Goal: Check status: Check status

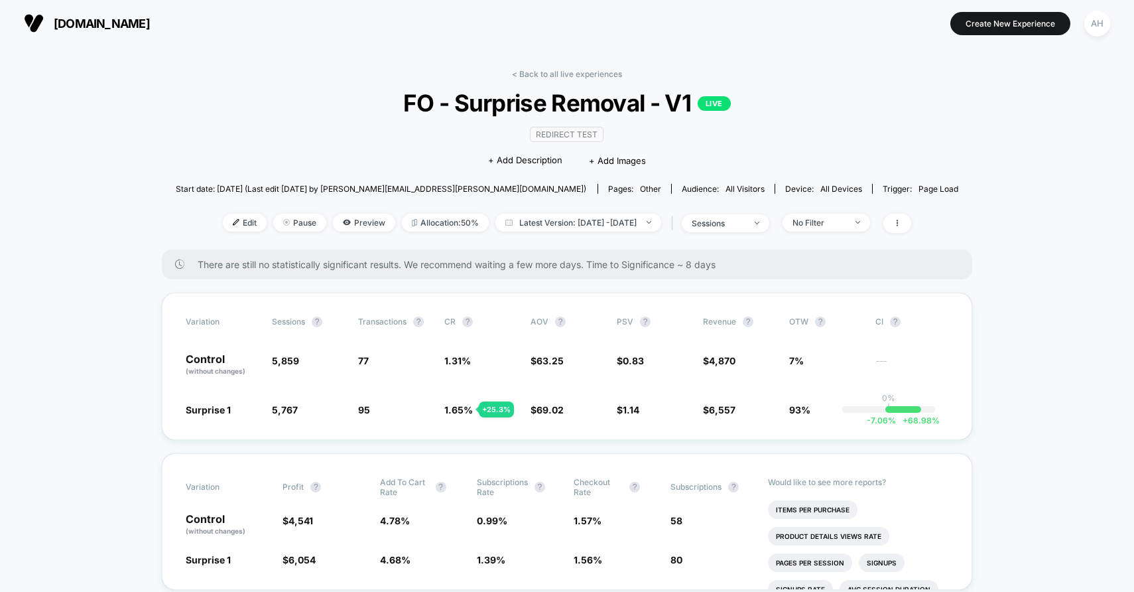
click at [555, 72] on link "< Back to all live experiences" at bounding box center [567, 74] width 110 height 10
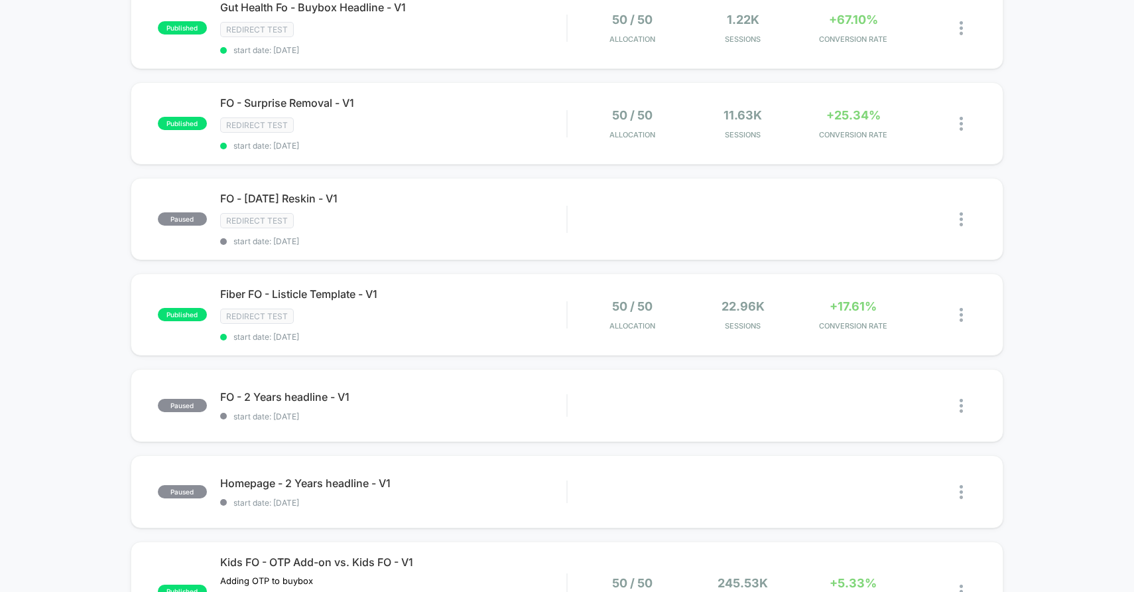
scroll to position [521, 0]
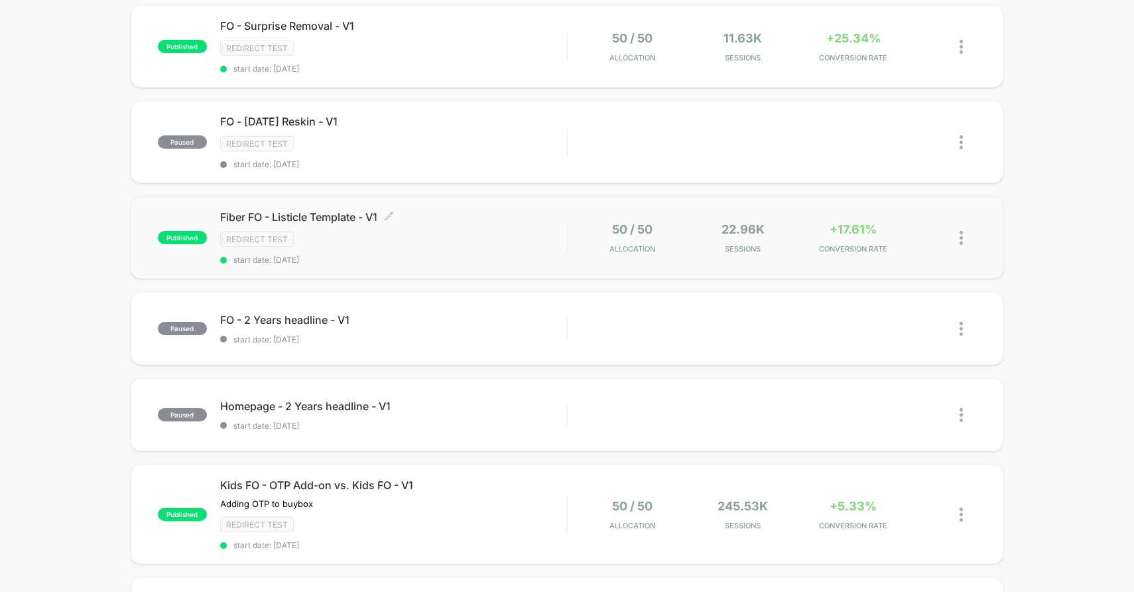
click at [491, 231] on div "Redirect Test" at bounding box center [393, 238] width 347 height 15
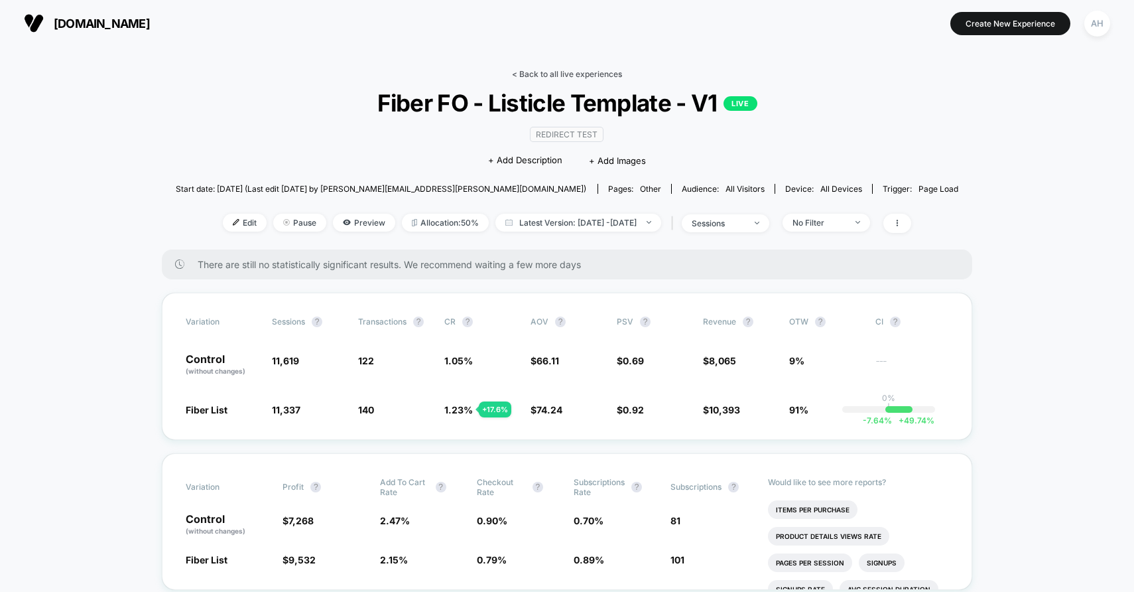
click at [550, 72] on link "< Back to all live experiences" at bounding box center [567, 74] width 110 height 10
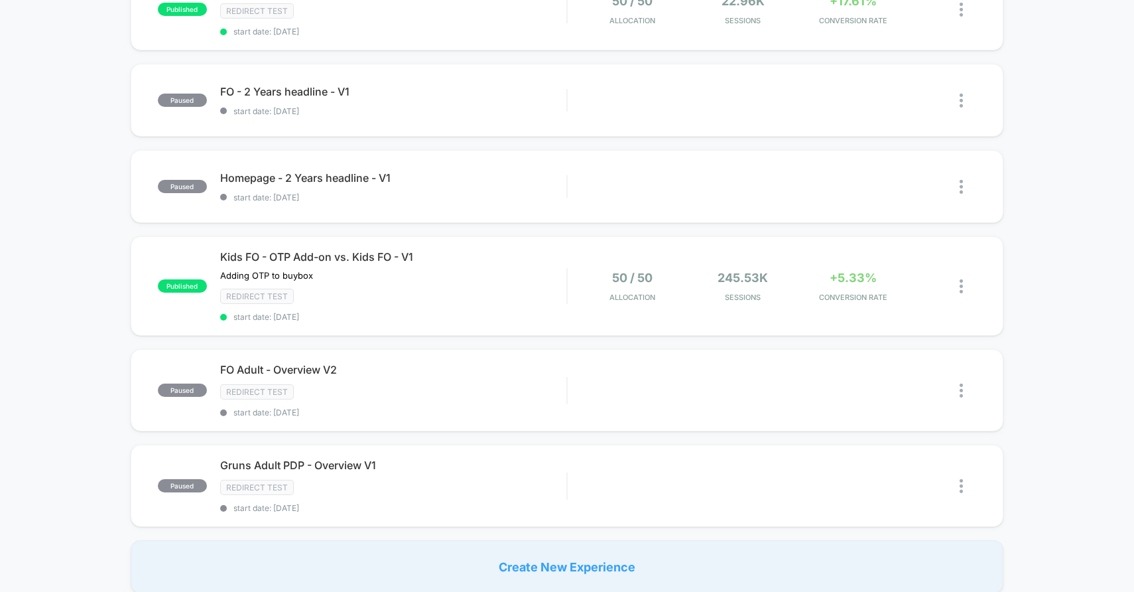
scroll to position [818, 0]
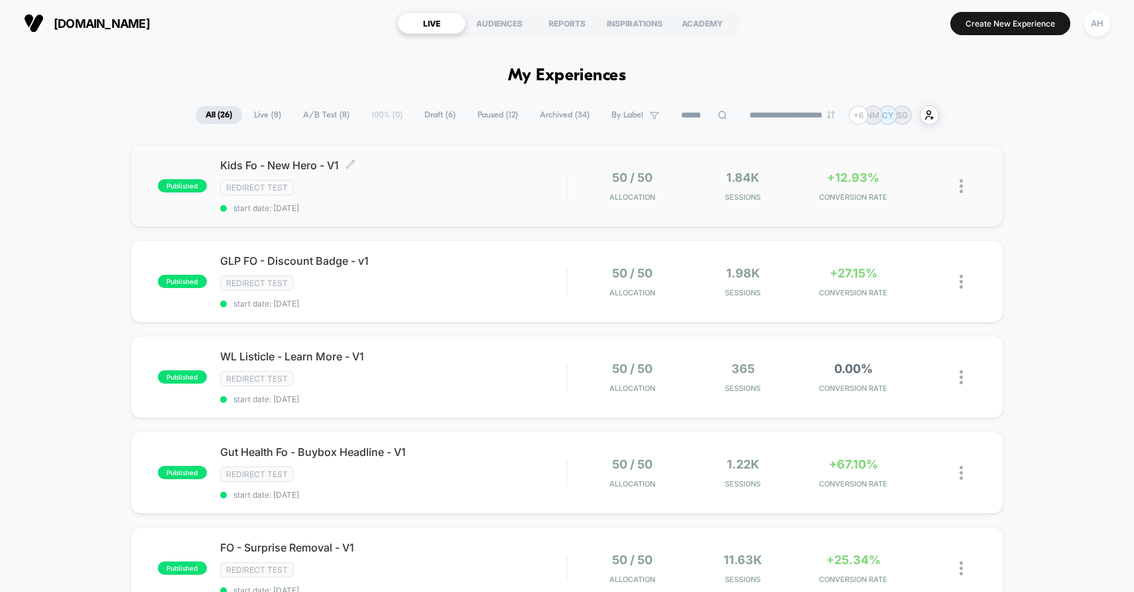
click at [462, 182] on div "Redirect Test" at bounding box center [393, 187] width 347 height 15
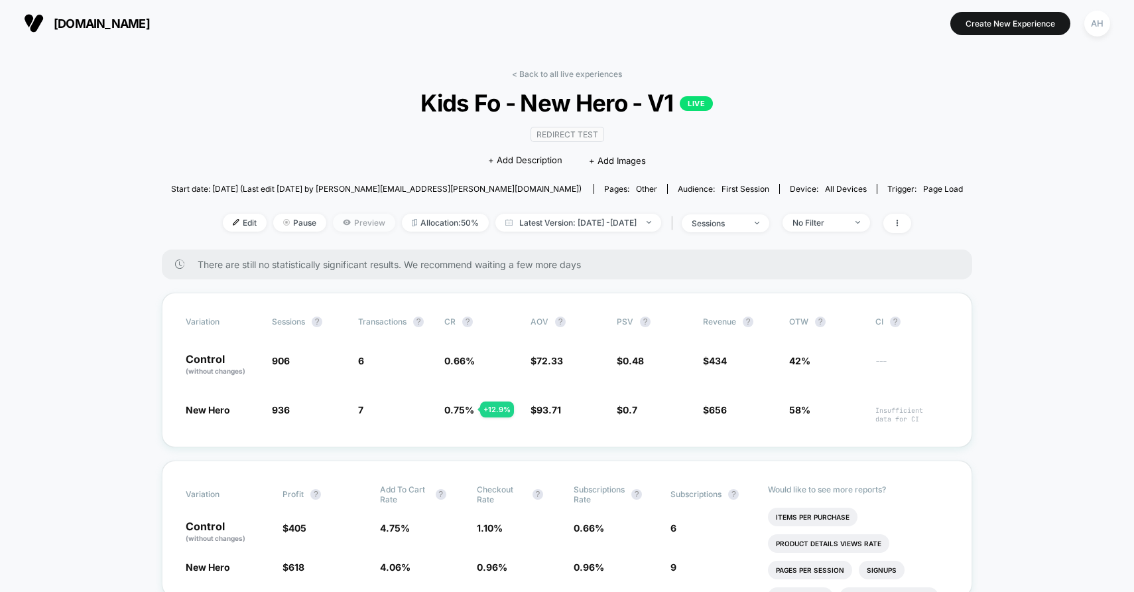
click at [349, 223] on span "Preview" at bounding box center [364, 223] width 62 height 18
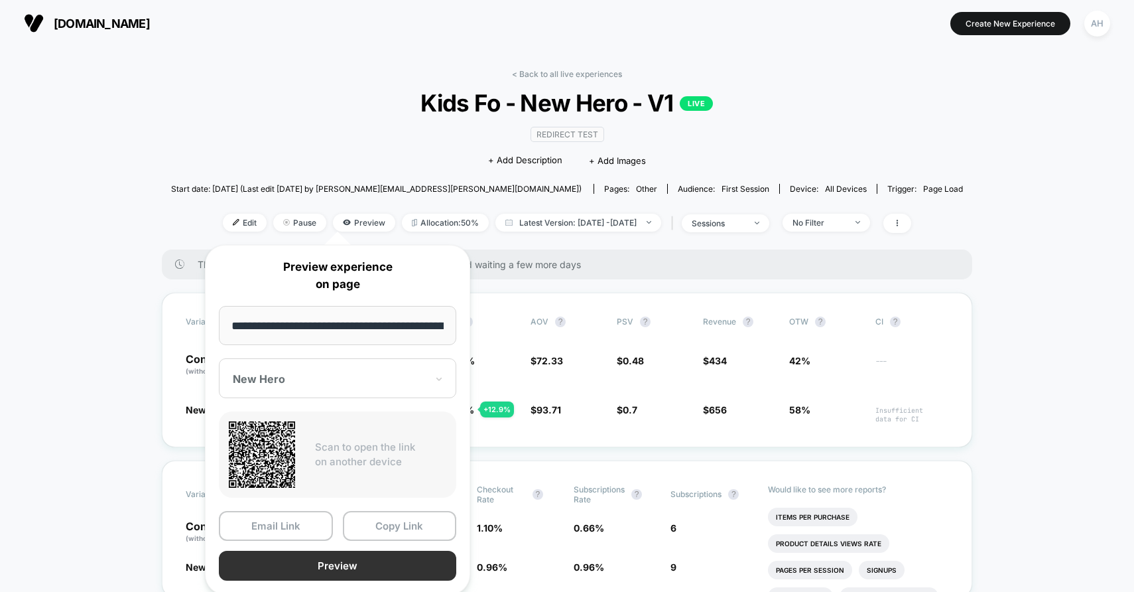
click at [317, 571] on button "Preview" at bounding box center [337, 565] width 237 height 30
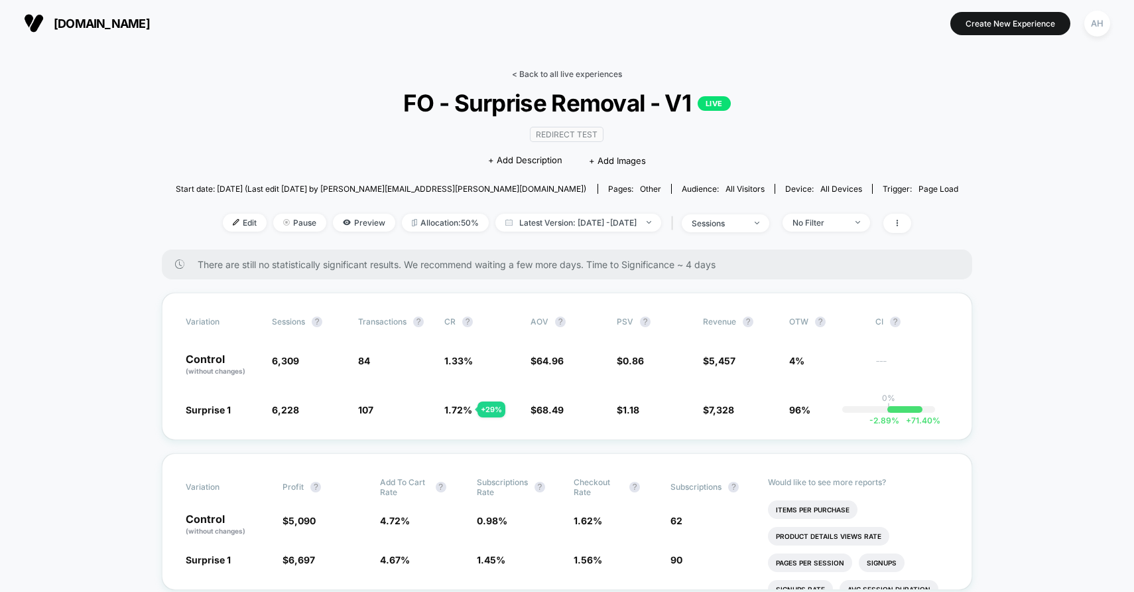
click at [571, 74] on link "< Back to all live experiences" at bounding box center [567, 74] width 110 height 10
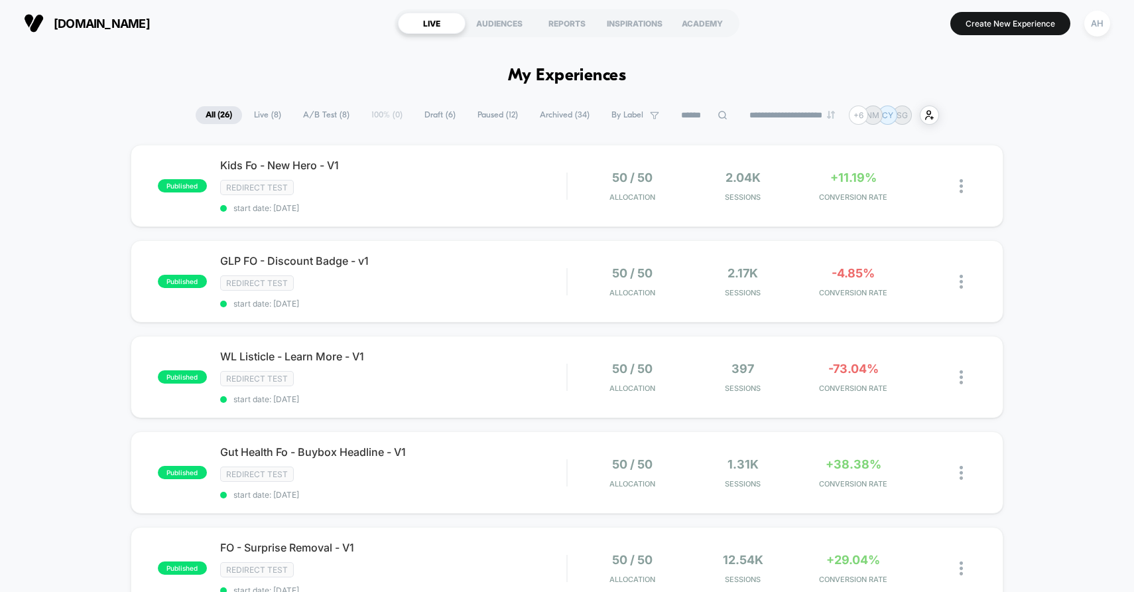
click at [476, 372] on div "Redirect Test" at bounding box center [393, 378] width 347 height 15
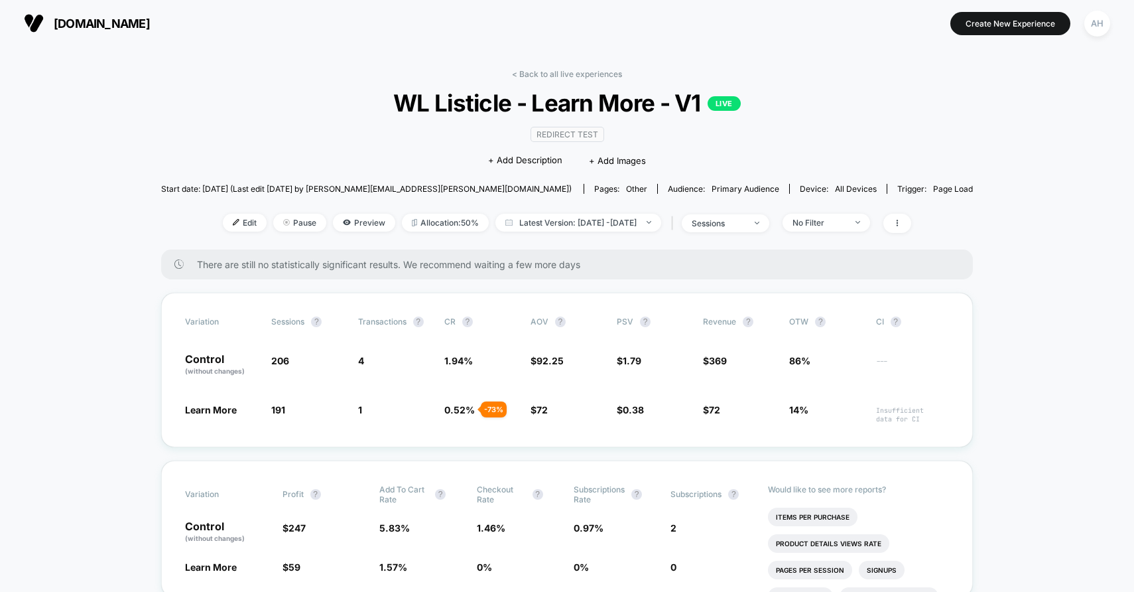
click at [582, 83] on div "< Back to all live experiences WL Listicle - Learn More - V1 LIVE Redirect Test…" at bounding box center [567, 159] width 812 height 180
click at [584, 74] on link "< Back to all live experiences" at bounding box center [567, 74] width 110 height 10
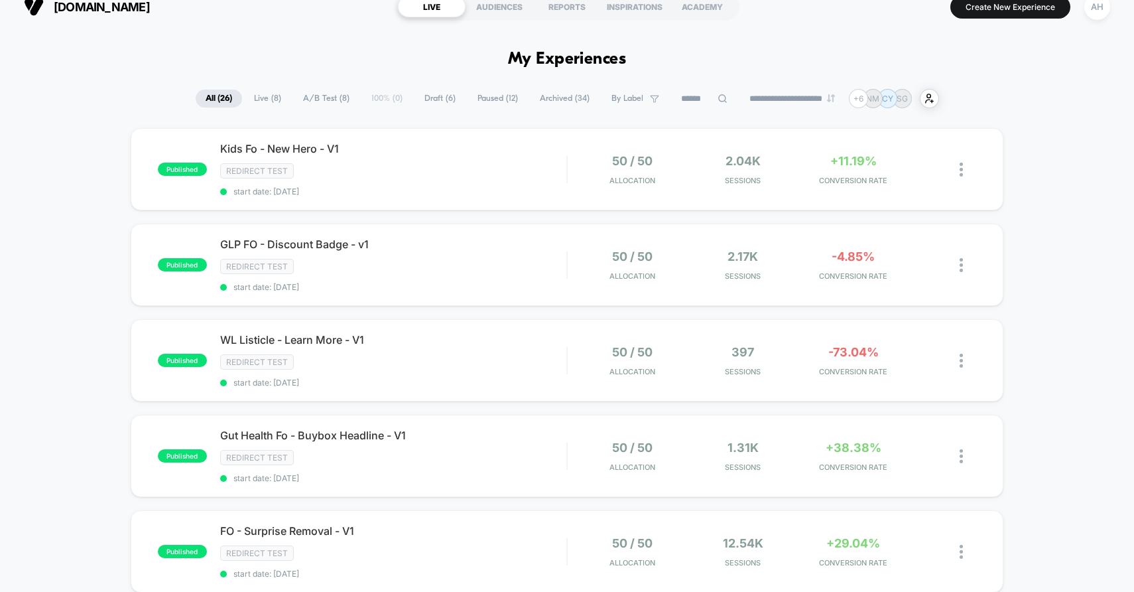
scroll to position [62, 0]
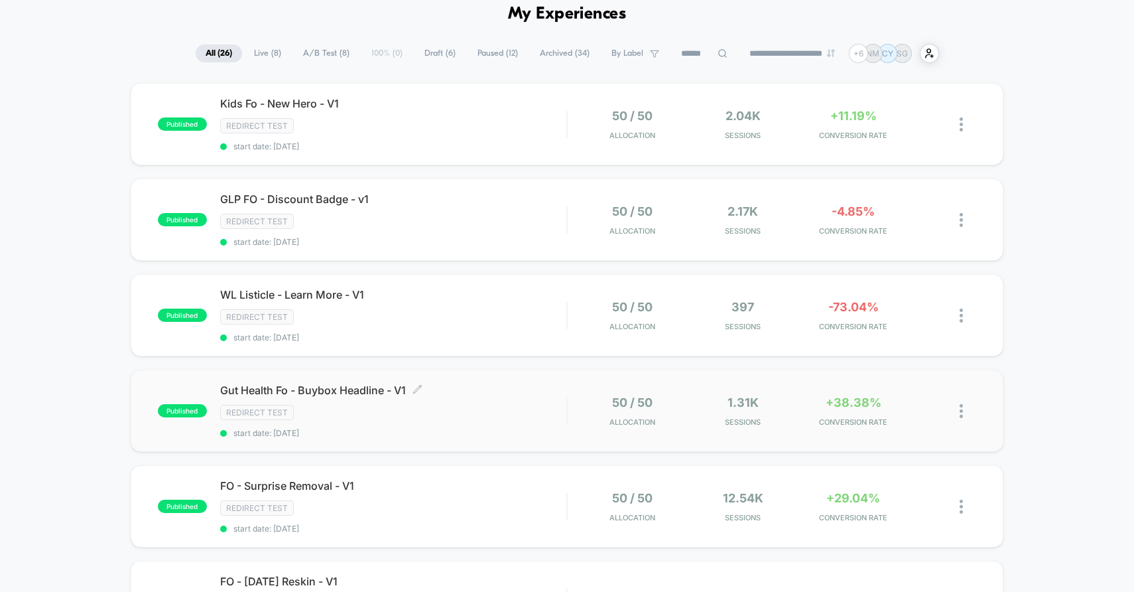
click at [463, 407] on div "Redirect Test" at bounding box center [393, 412] width 347 height 15
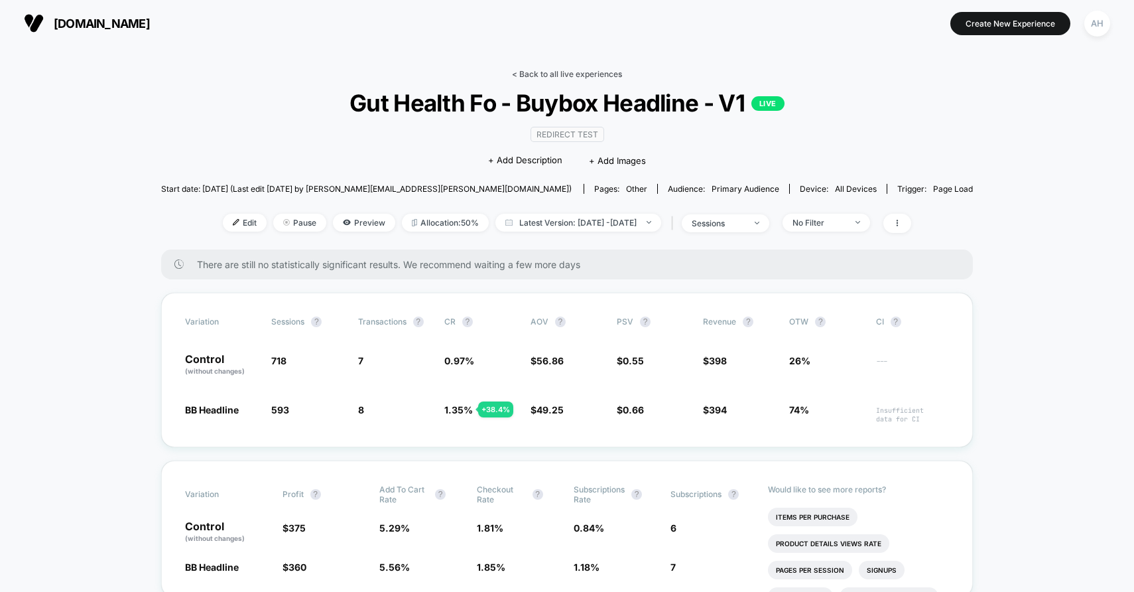
click at [578, 75] on link "< Back to all live experiences" at bounding box center [567, 74] width 110 height 10
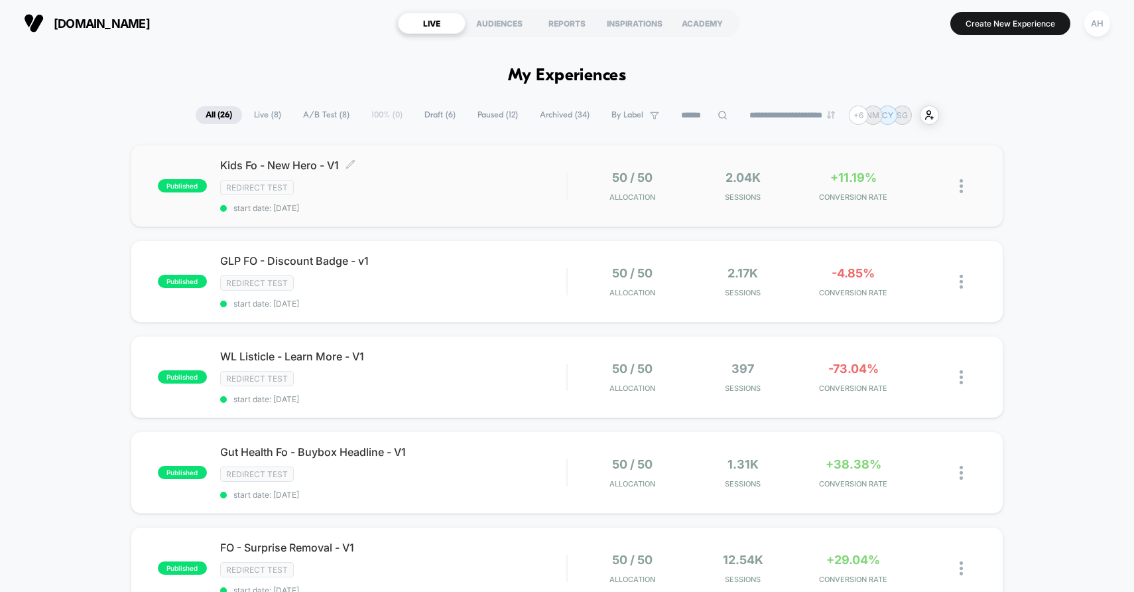
click at [474, 183] on div "Redirect Test" at bounding box center [393, 187] width 347 height 15
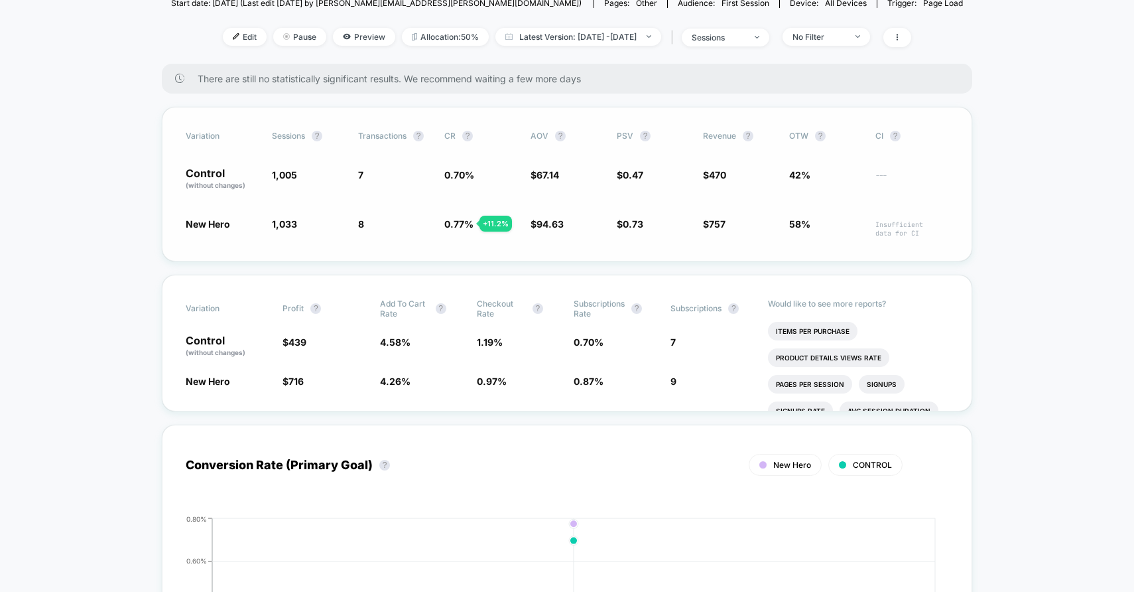
scroll to position [168, 0]
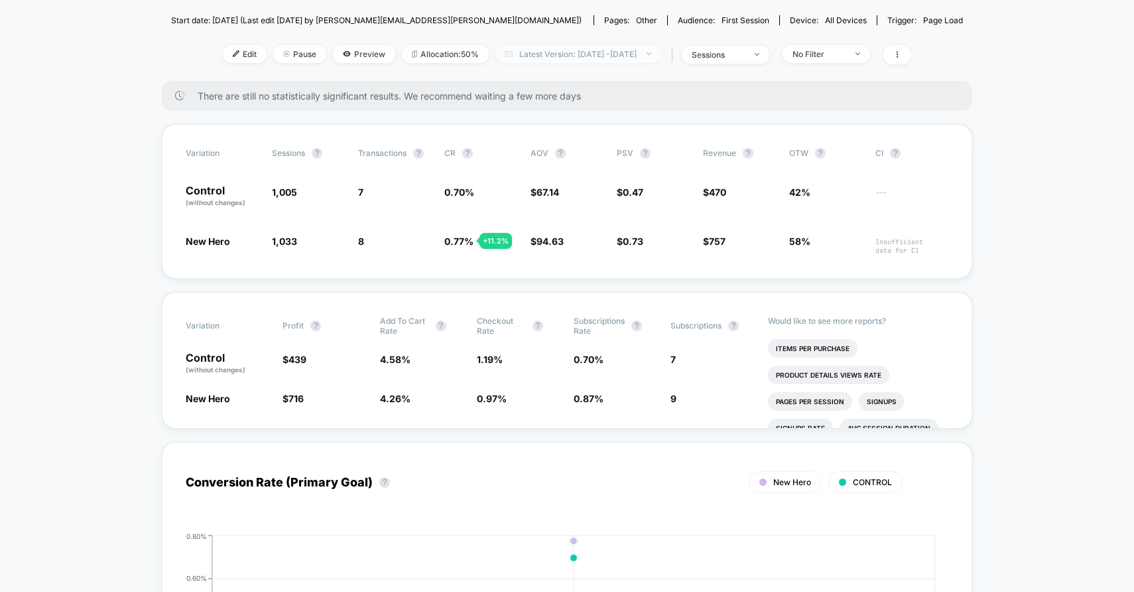
click at [559, 55] on span "Latest Version: [DATE] - [DATE]" at bounding box center [578, 54] width 166 height 18
select select "*"
select select "****"
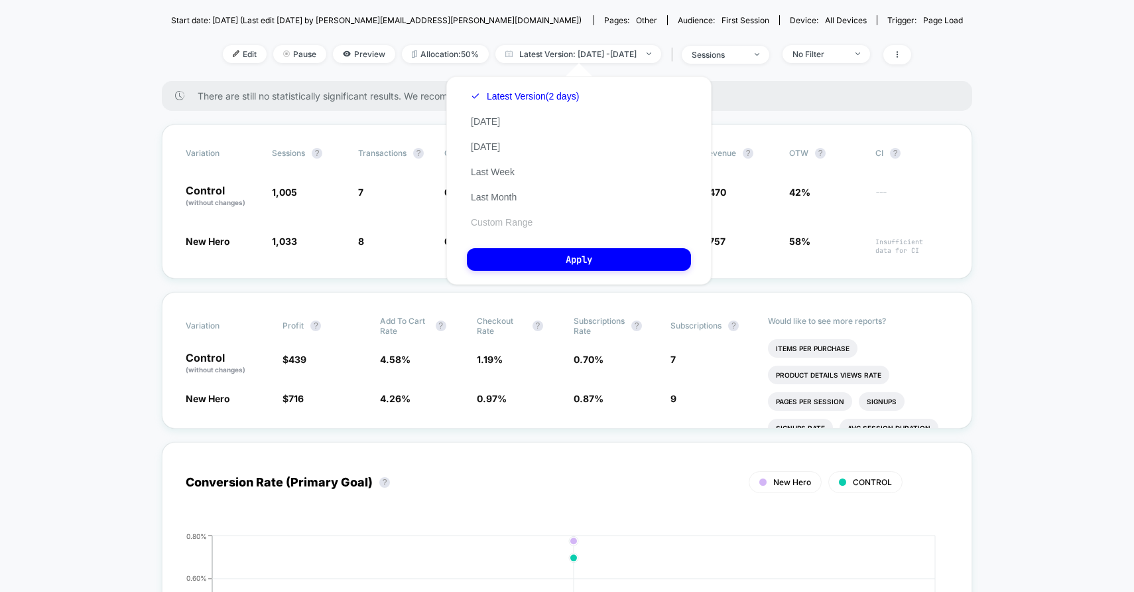
click at [505, 216] on button "Custom Range" at bounding box center [502, 222] width 70 height 12
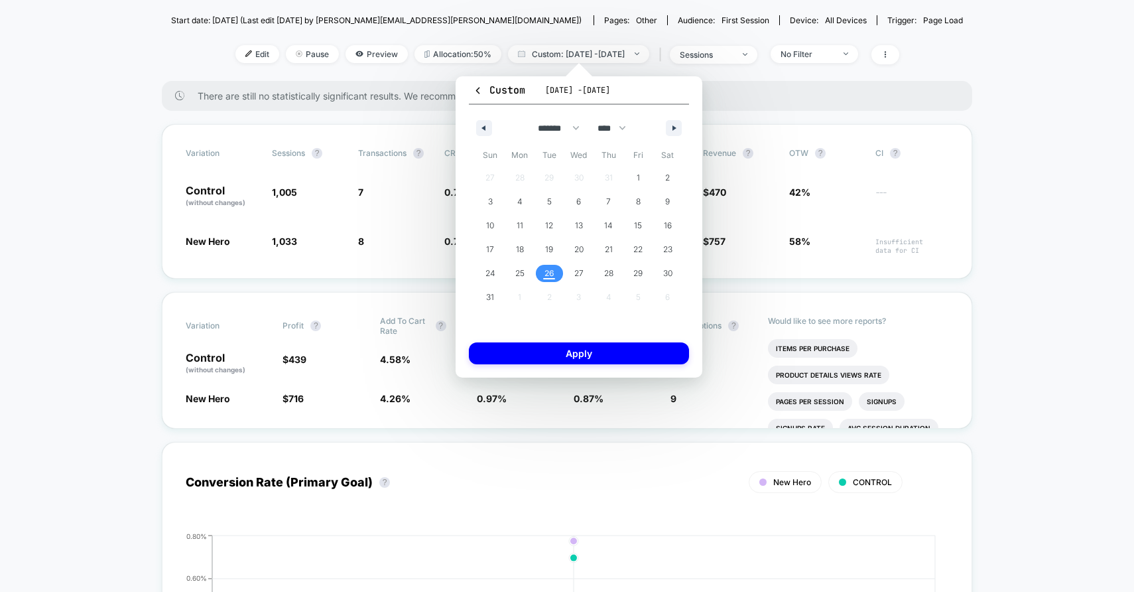
click at [555, 271] on span "26" at bounding box center [550, 273] width 30 height 17
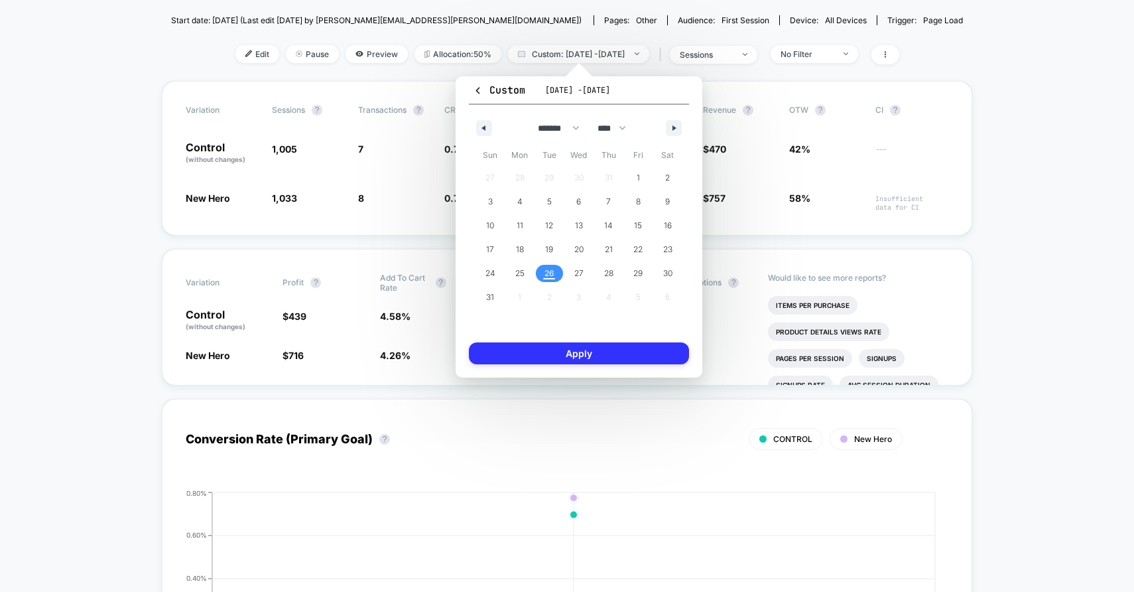
click at [562, 356] on button "Apply" at bounding box center [579, 353] width 220 height 22
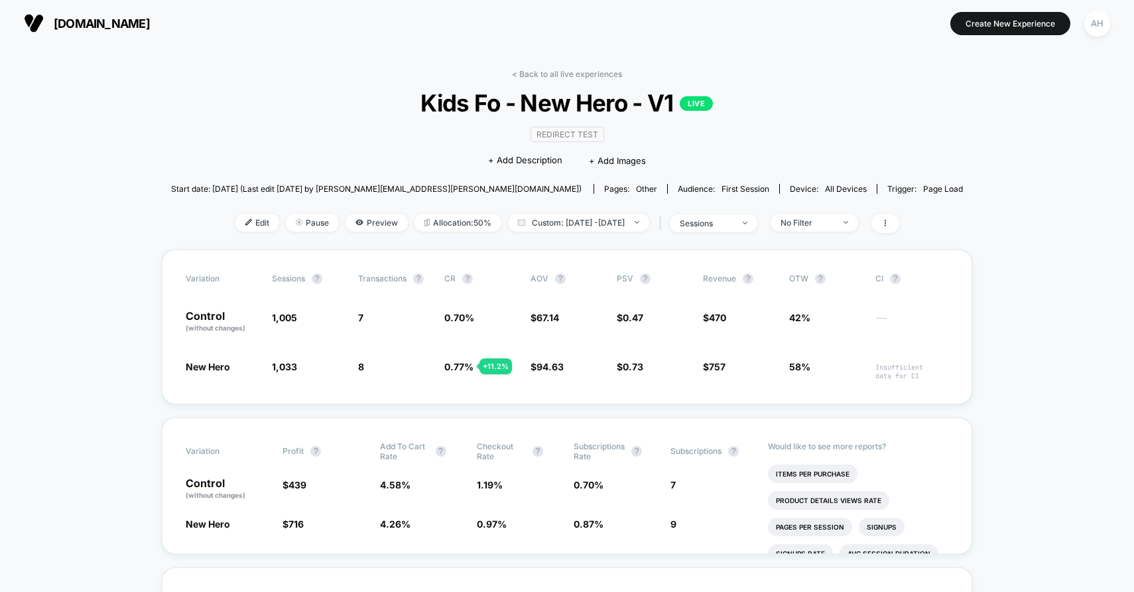
click at [541, 71] on link "< Back to all live experiences" at bounding box center [567, 74] width 110 height 10
